Goal: Information Seeking & Learning: Stay updated

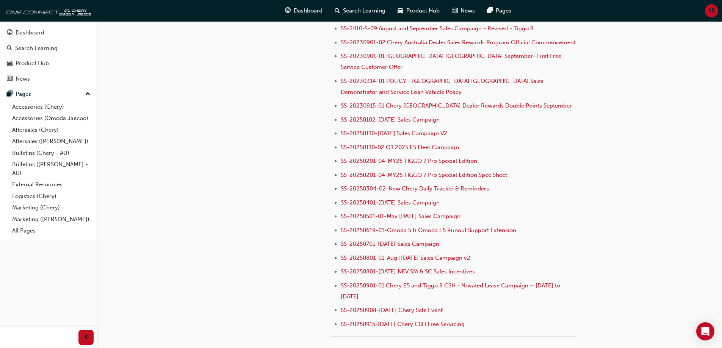
scroll to position [650, 0]
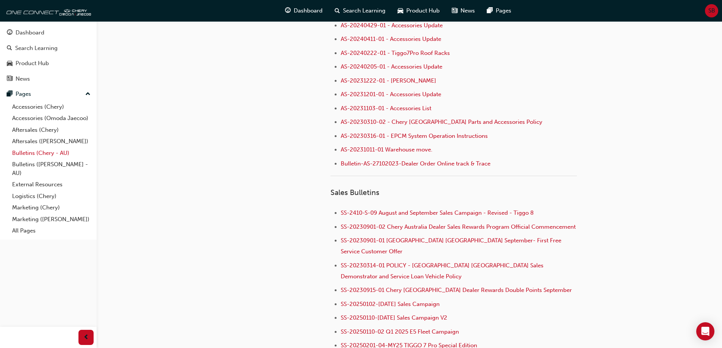
click at [41, 154] on link "Bulletins (Chery - AU)" at bounding box center [51, 154] width 85 height 12
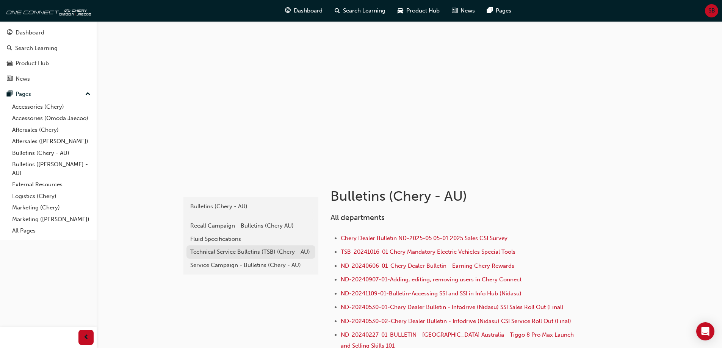
click at [220, 251] on div "Technical Service Bulletins (TSB) (Chery - AU)" at bounding box center [250, 252] width 121 height 9
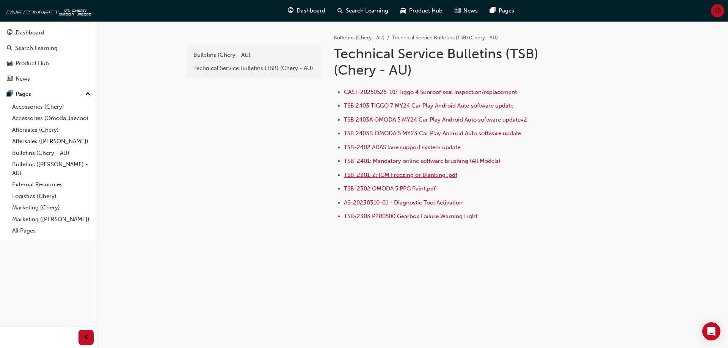
click at [415, 176] on span "TSB-2301-2: ICM Freezing or Blanking .pdf" at bounding box center [400, 175] width 113 height 7
click at [383, 151] on span "TSB-2402 ADAS lane support system update" at bounding box center [402, 147] width 116 height 7
click at [271, 68] on div "Technical Service Bulletins (TSB) (Chery - AU)" at bounding box center [253, 68] width 121 height 9
click at [263, 58] on div "Bulletins (Chery - AU)" at bounding box center [253, 55] width 121 height 9
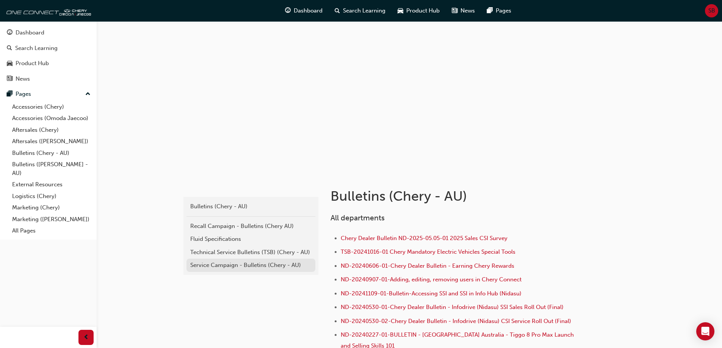
click at [250, 271] on link "Service Campaign - Bulletins (Chery - AU)" at bounding box center [251, 265] width 129 height 13
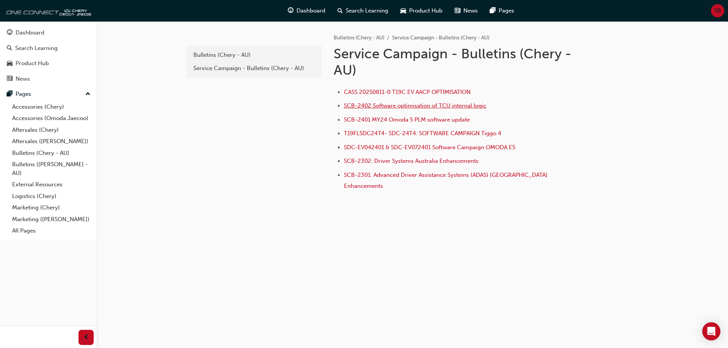
click at [392, 108] on span "SCB-2402 Software optimisation of TCU internal logic" at bounding box center [415, 105] width 143 height 7
click at [457, 162] on span "SCB-2302: Driver Systems Australia Enhancements" at bounding box center [411, 161] width 135 height 7
click at [458, 174] on span "SCB-2301: Advanced Driver Assistance Systems (ADAS) [GEOGRAPHIC_DATA] Enhanceme…" at bounding box center [446, 181] width 205 height 18
click at [415, 94] on span "CASS 20250811-0 T19C EV AACP OPTIMISATION" at bounding box center [407, 92] width 127 height 7
click at [225, 58] on div "Bulletins (Chery - AU)" at bounding box center [253, 55] width 121 height 9
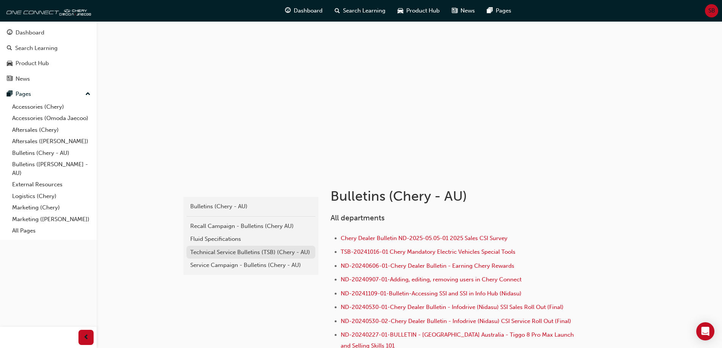
click at [268, 253] on div "Technical Service Bulletins (TSB) (Chery - AU)" at bounding box center [250, 252] width 121 height 9
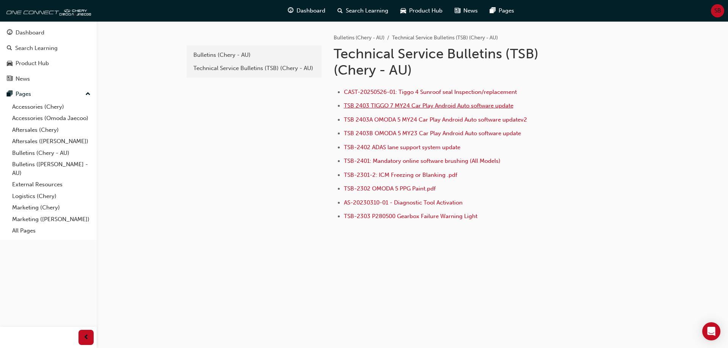
click at [437, 105] on span "TSB 2403 TIGGO 7 MY24 Car Play Android Auto software update" at bounding box center [428, 105] width 169 height 7
click at [438, 178] on span "TSB-2301-2: ICM Freezing or Blanking .pdf" at bounding box center [400, 175] width 113 height 7
click at [438, 162] on span "TSB-2401: Mandatory online software brushing (All Models)" at bounding box center [422, 161] width 157 height 7
click at [408, 218] on span "TSB-2303 P280500 Gearbox Failure Warning Light" at bounding box center [410, 216] width 133 height 7
click at [430, 147] on span "TSB-2402 ADAS lane support system update" at bounding box center [402, 147] width 116 height 7
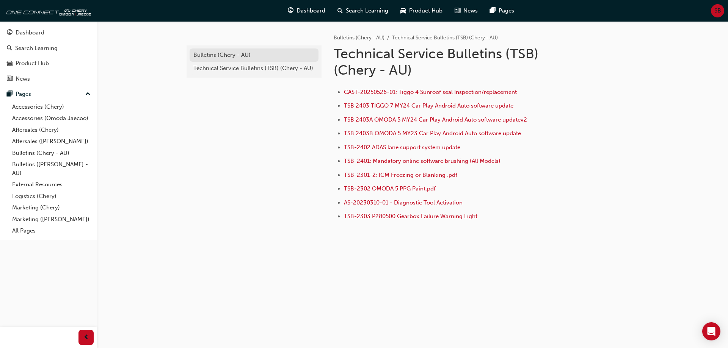
click at [218, 51] on div "Bulletins (Chery - AU)" at bounding box center [253, 55] width 121 height 9
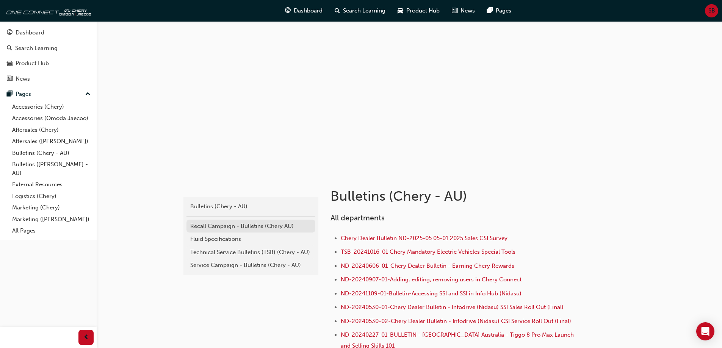
click at [237, 220] on link "Recall Campaign - Bulletins (Chery AU)" at bounding box center [251, 226] width 129 height 13
click at [237, 266] on div "Service Campaign - Bulletins (Chery - AU)" at bounding box center [250, 265] width 121 height 9
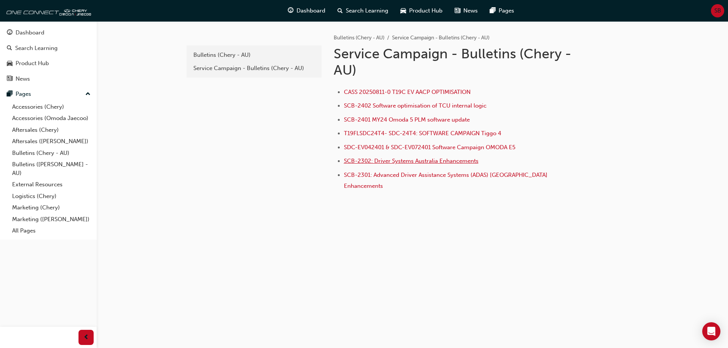
click at [439, 163] on span "SCB-2302: Driver Systems Australia Enhancements" at bounding box center [411, 161] width 135 height 7
click at [422, 177] on span "SCB-2301: Advanced Driver Assistance Systems (ADAS) Australia Enhancements" at bounding box center [446, 181] width 205 height 18
click at [441, 107] on span "SCB-2402 Software optimisation of TCU internal logic" at bounding box center [415, 105] width 143 height 7
